Goal: Information Seeking & Learning: Learn about a topic

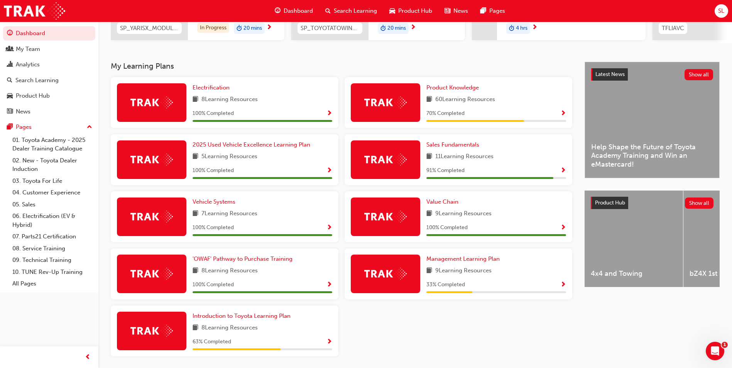
scroll to position [145, 0]
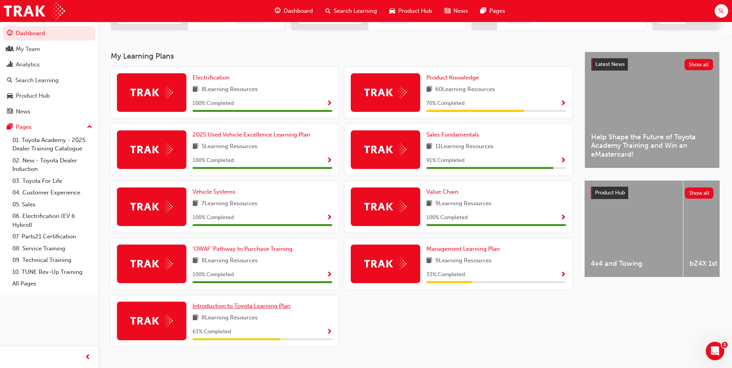
click at [250, 309] on span "Introduction to Toyota Learning Plan" at bounding box center [242, 306] width 98 height 7
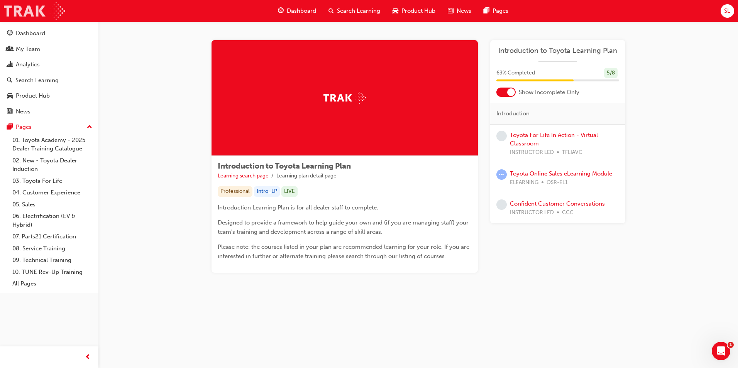
click at [32, 13] on img at bounding box center [34, 10] width 61 height 17
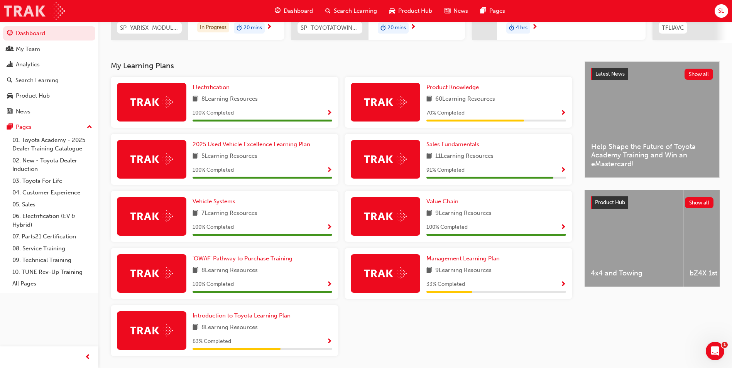
scroll to position [154, 0]
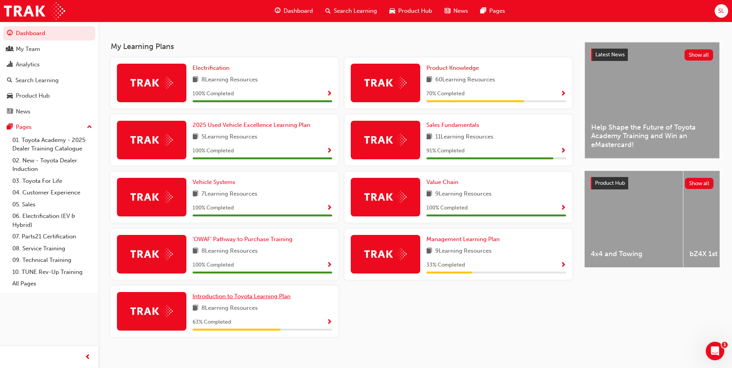
click at [246, 300] on span "Introduction to Toyota Learning Plan" at bounding box center [242, 296] width 98 height 7
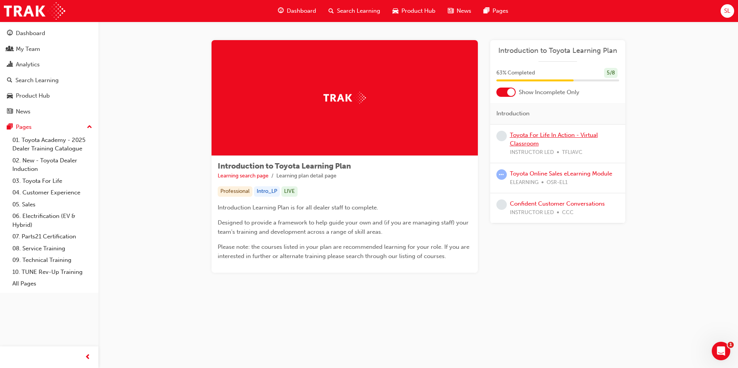
click at [531, 134] on link "Toyota For Life In Action - Virtual Classroom" at bounding box center [554, 140] width 88 height 16
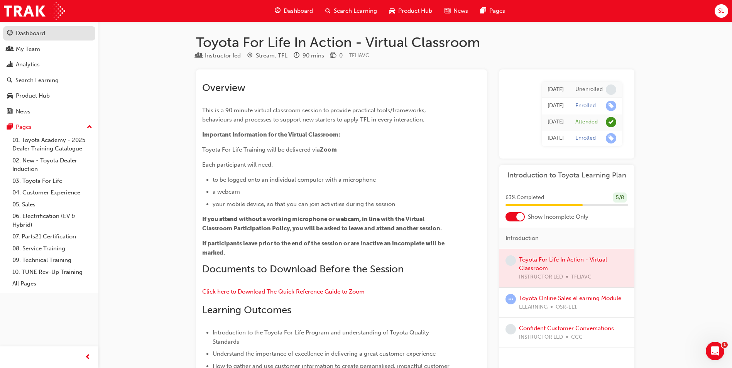
click at [39, 32] on div "Dashboard" at bounding box center [30, 33] width 29 height 9
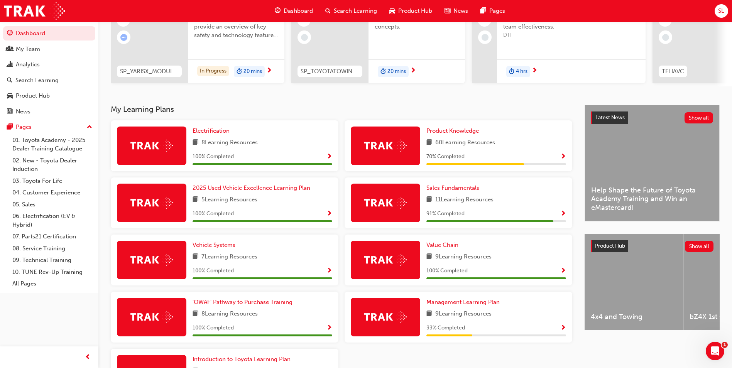
scroll to position [97, 0]
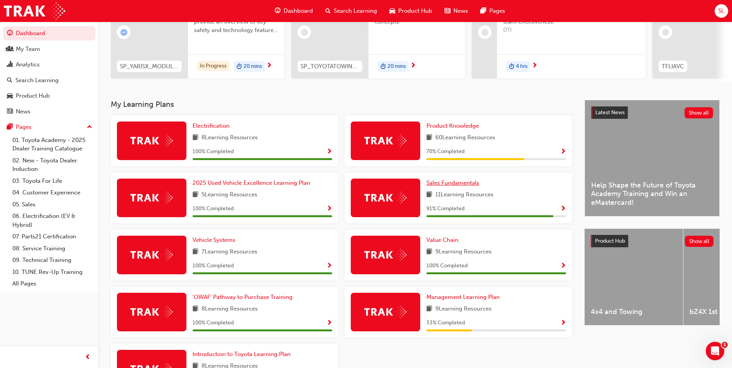
click at [469, 185] on span "Sales Fundamentals" at bounding box center [453, 183] width 53 height 7
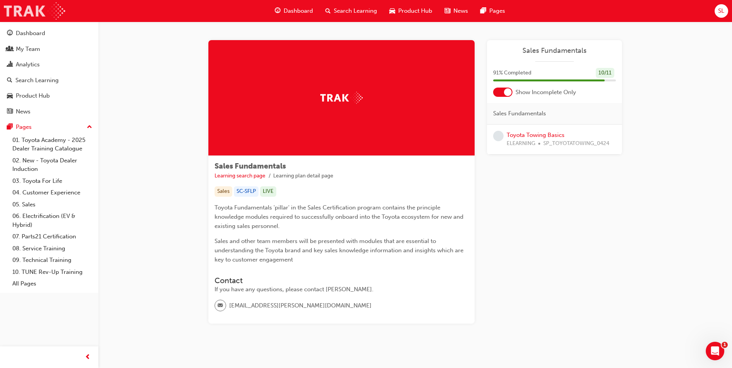
click at [42, 8] on img at bounding box center [34, 10] width 61 height 17
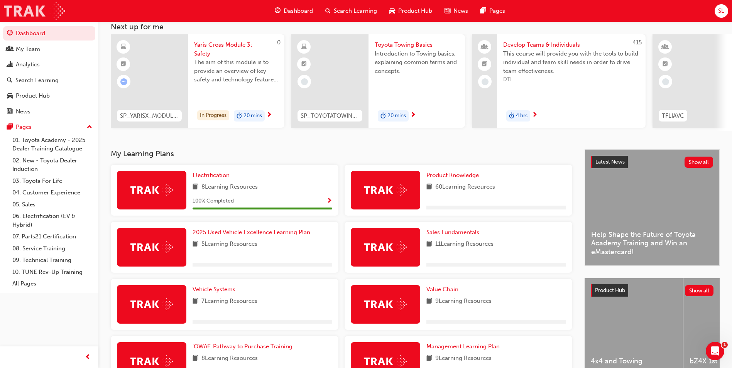
scroll to position [48, 0]
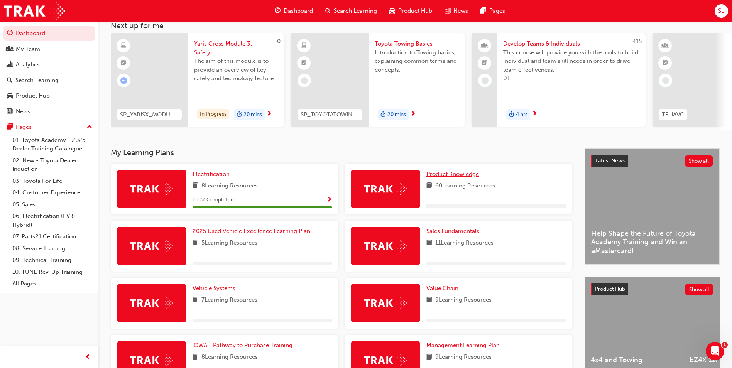
click at [444, 178] on span "Product Knowledge" at bounding box center [453, 174] width 52 height 7
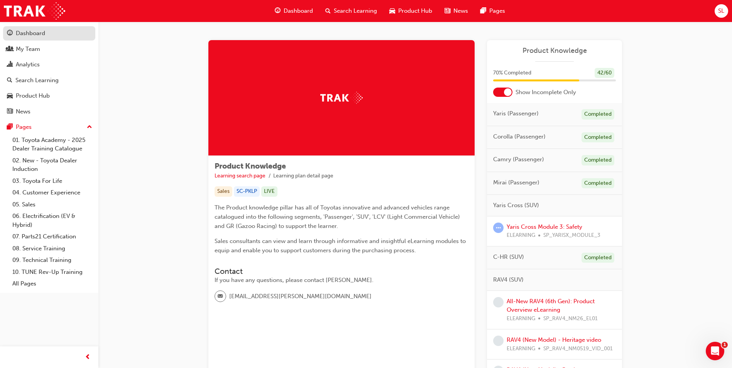
click at [22, 34] on div "Dashboard" at bounding box center [30, 33] width 29 height 9
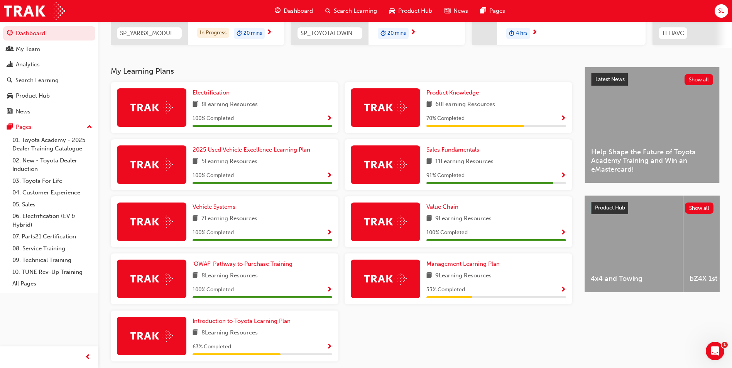
scroll to position [164, 0]
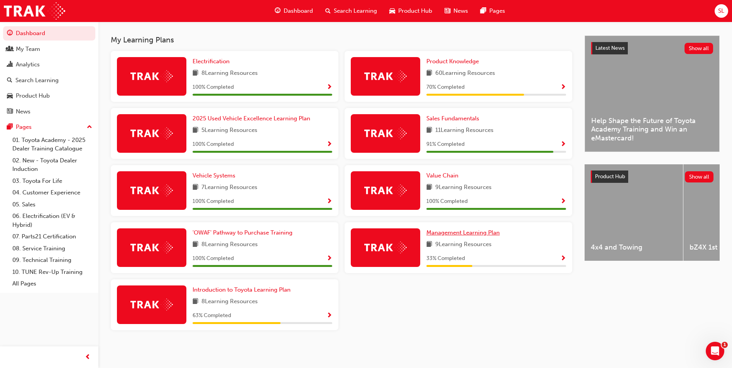
click at [452, 230] on span "Management Learning Plan" at bounding box center [463, 232] width 73 height 7
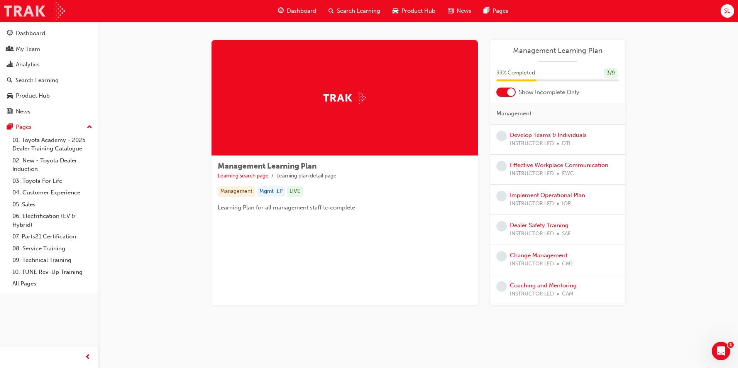
click at [18, 14] on img at bounding box center [34, 10] width 61 height 17
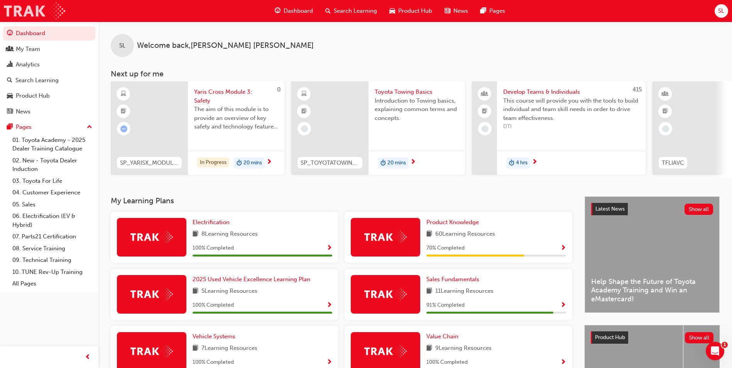
scroll to position [164, 0]
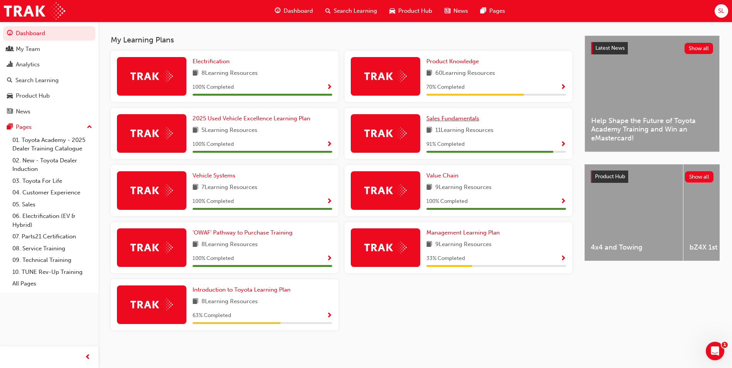
click at [467, 123] on link "Sales Fundamentals" at bounding box center [455, 118] width 56 height 9
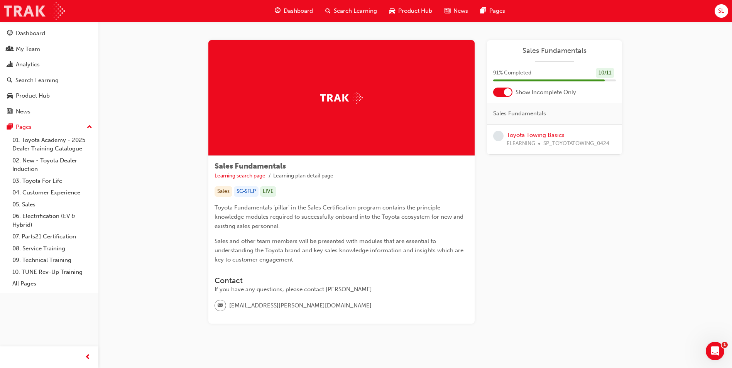
click at [7, 14] on img at bounding box center [34, 10] width 61 height 17
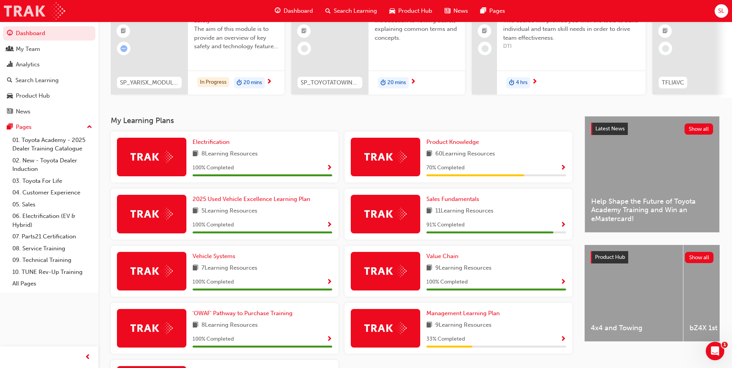
scroll to position [77, 0]
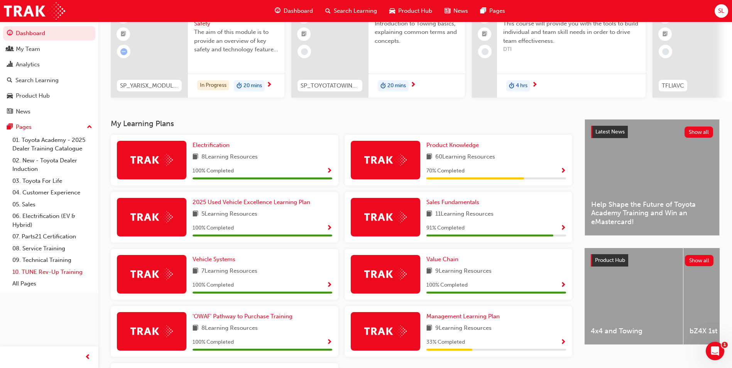
click at [23, 270] on link "10. TUNE Rev-Up Training" at bounding box center [52, 272] width 86 height 12
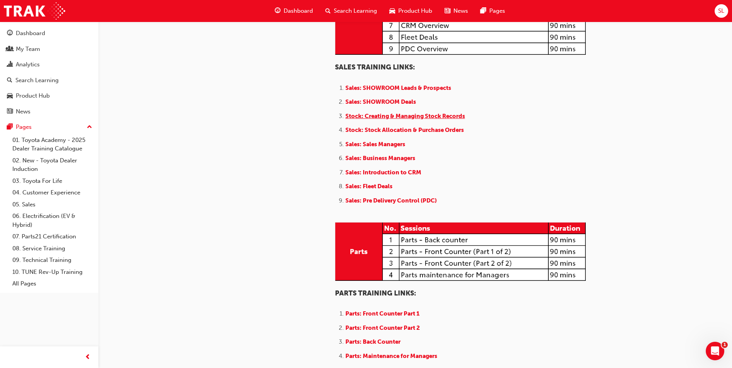
scroll to position [762, 0]
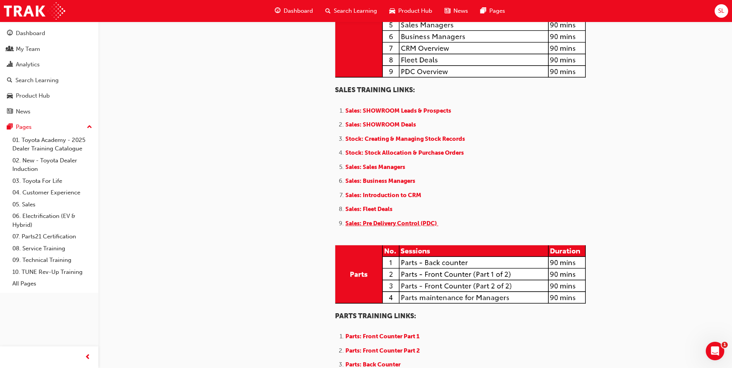
click at [415, 227] on span "Sales: Pre Delivery Control (PDC)" at bounding box center [390, 223] width 91 height 7
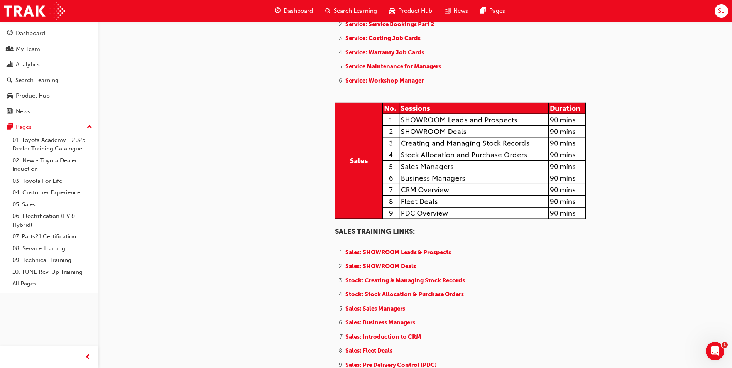
scroll to position [704, 0]
